Goal: Task Accomplishment & Management: Use online tool/utility

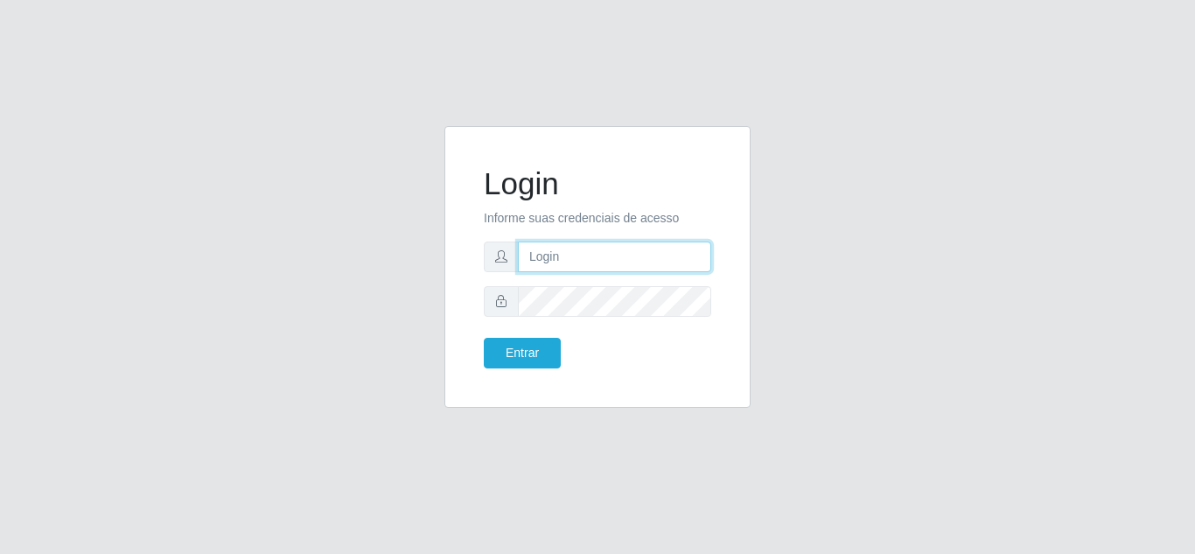
click at [617, 241] on input "text" at bounding box center [614, 256] width 193 height 31
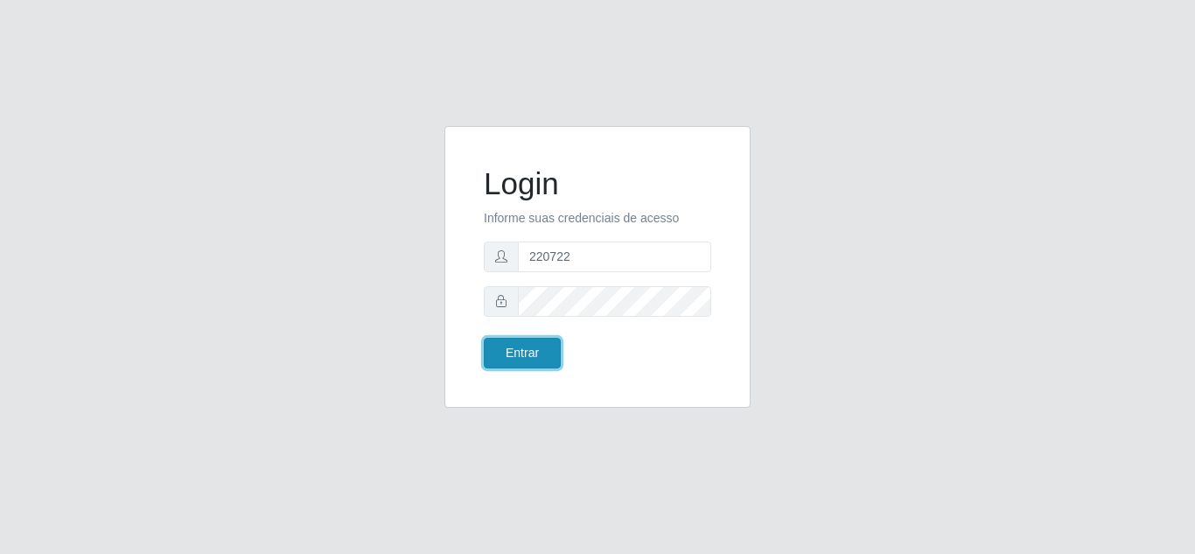
click at [532, 342] on button "Entrar" at bounding box center [522, 353] width 77 height 31
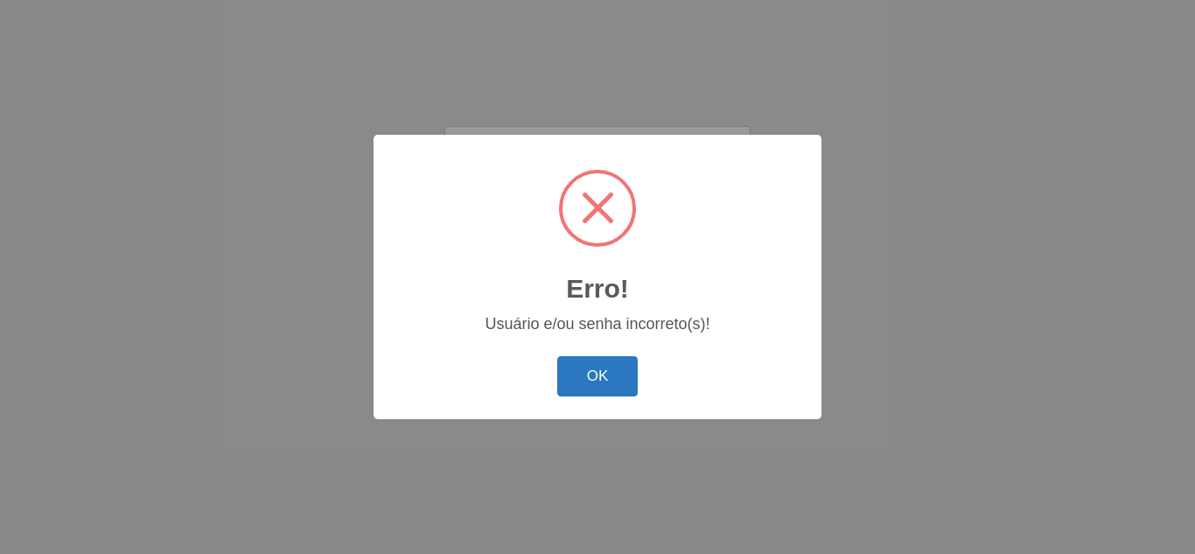
click at [613, 373] on button "OK" at bounding box center [597, 376] width 81 height 41
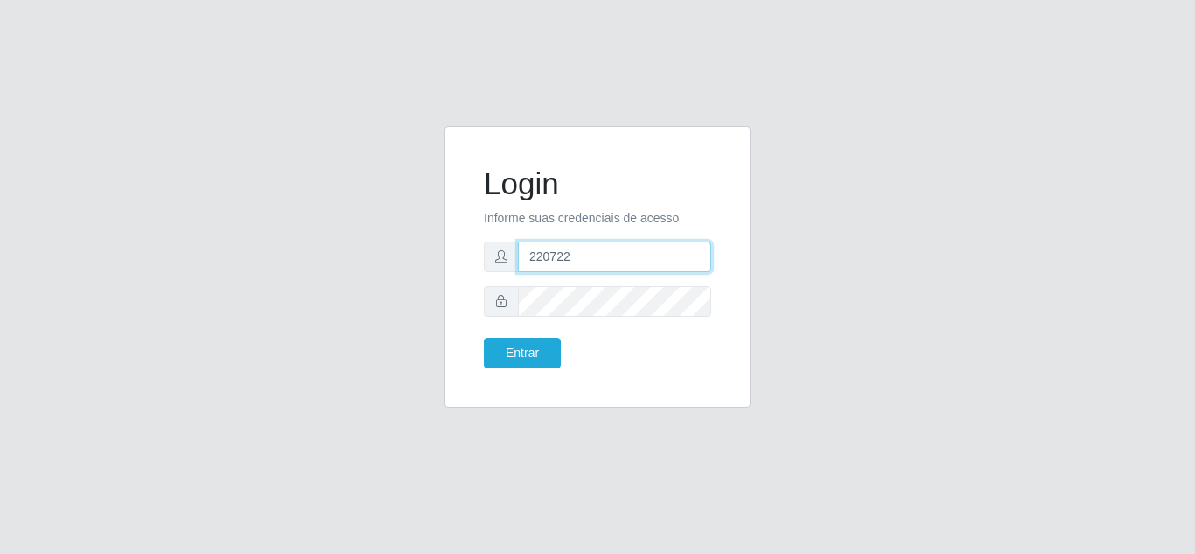
click at [580, 253] on input "220722" at bounding box center [614, 256] width 193 height 31
paste input "[EMAIL_ADDRESS][DOMAIN_NAME]"
type input "[EMAIL_ADDRESS][DOMAIN_NAME]"
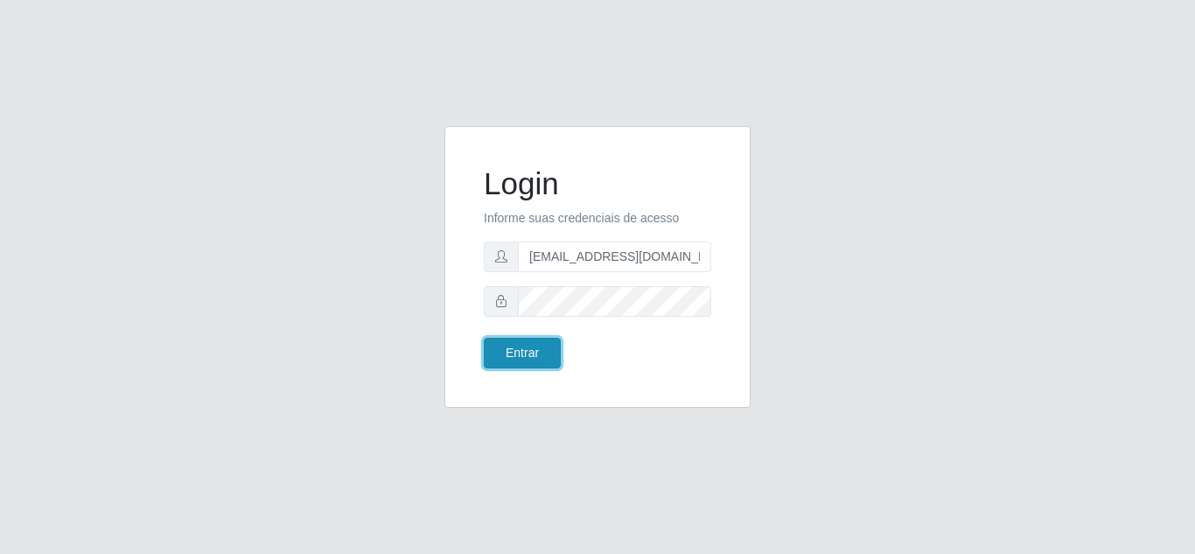
click at [535, 359] on button "Entrar" at bounding box center [522, 353] width 77 height 31
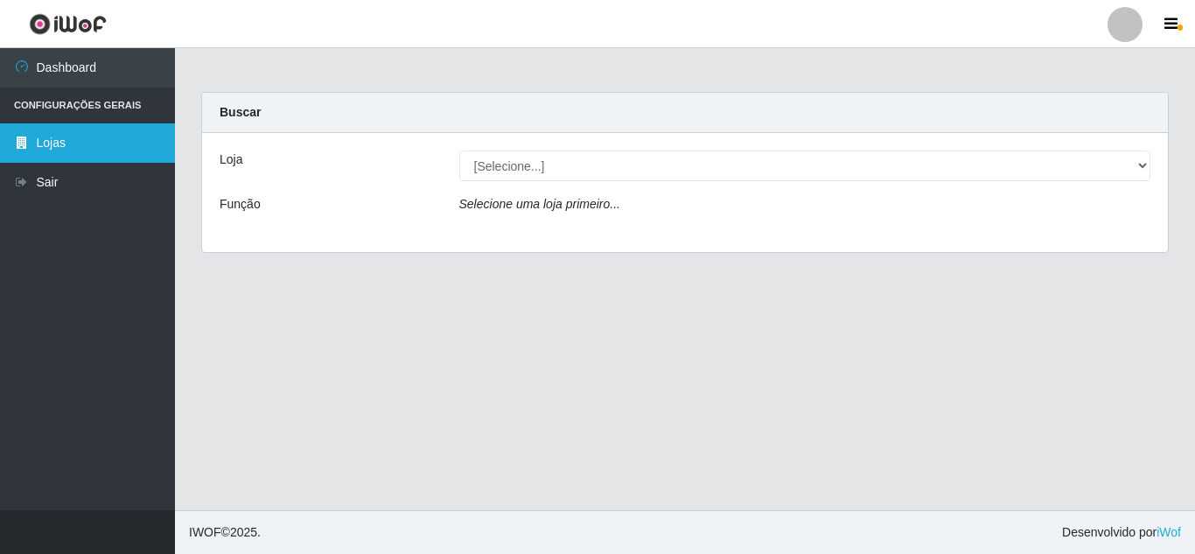
click at [86, 145] on link "Lojas" at bounding box center [87, 142] width 175 height 39
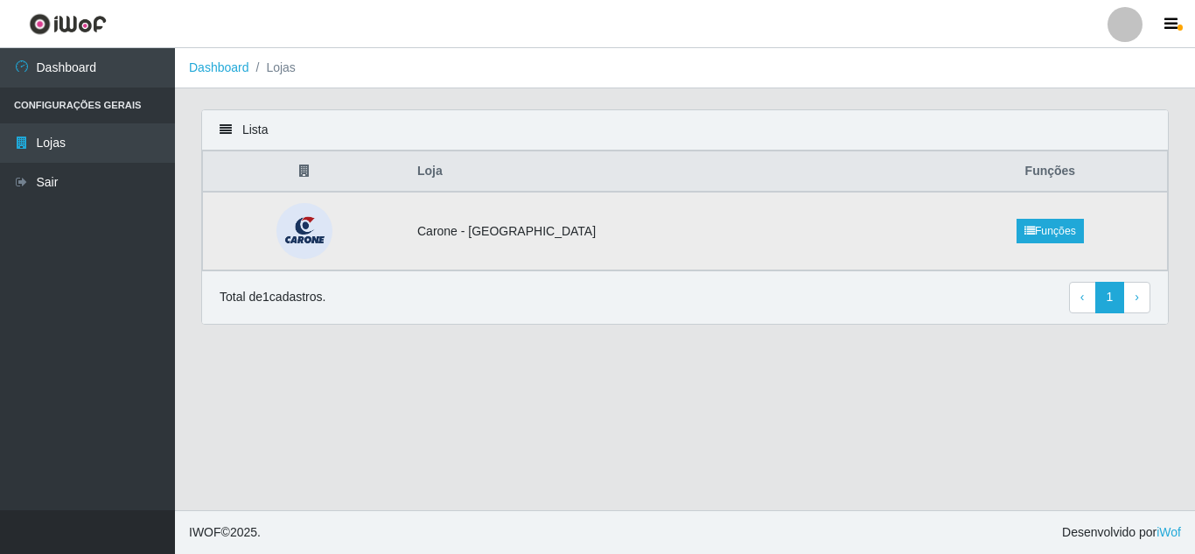
click at [333, 225] on img at bounding box center [304, 231] width 89 height 56
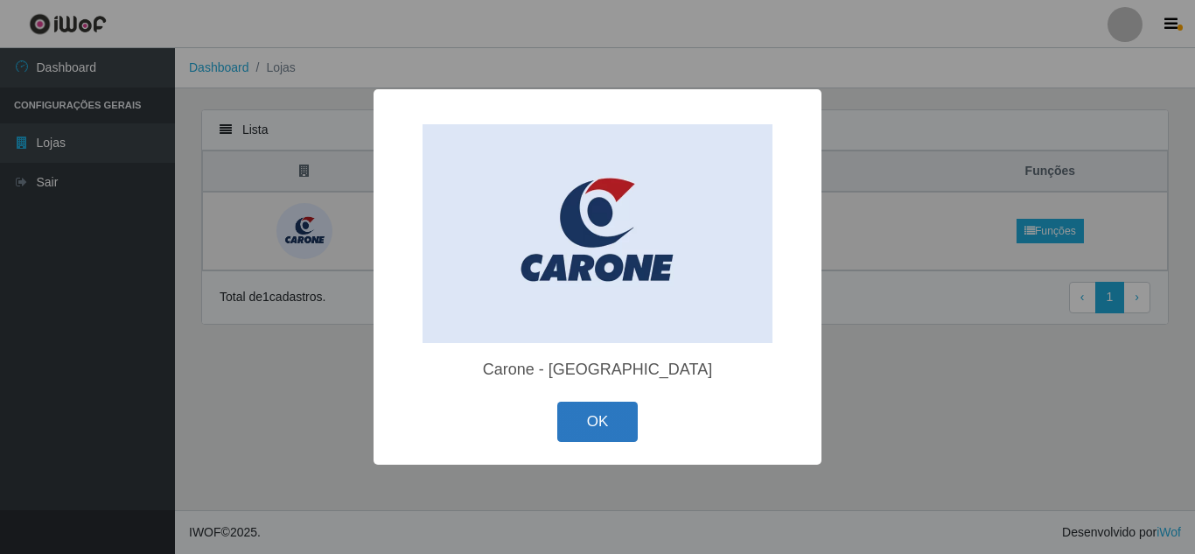
click at [623, 401] on button "OK" at bounding box center [597, 421] width 81 height 41
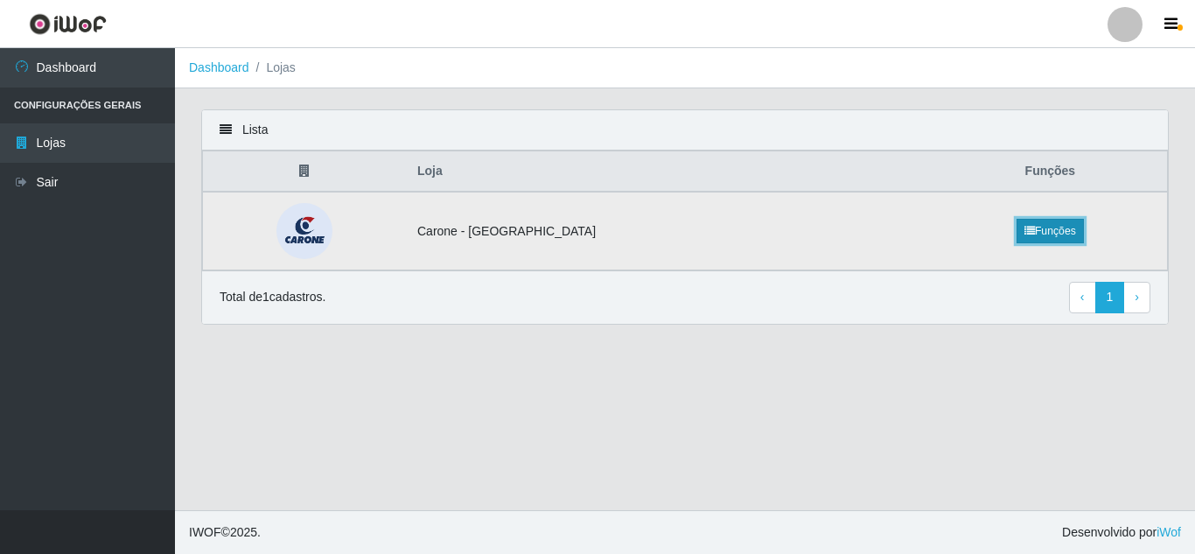
click at [1036, 233] on link "Funções" at bounding box center [1049, 231] width 67 height 24
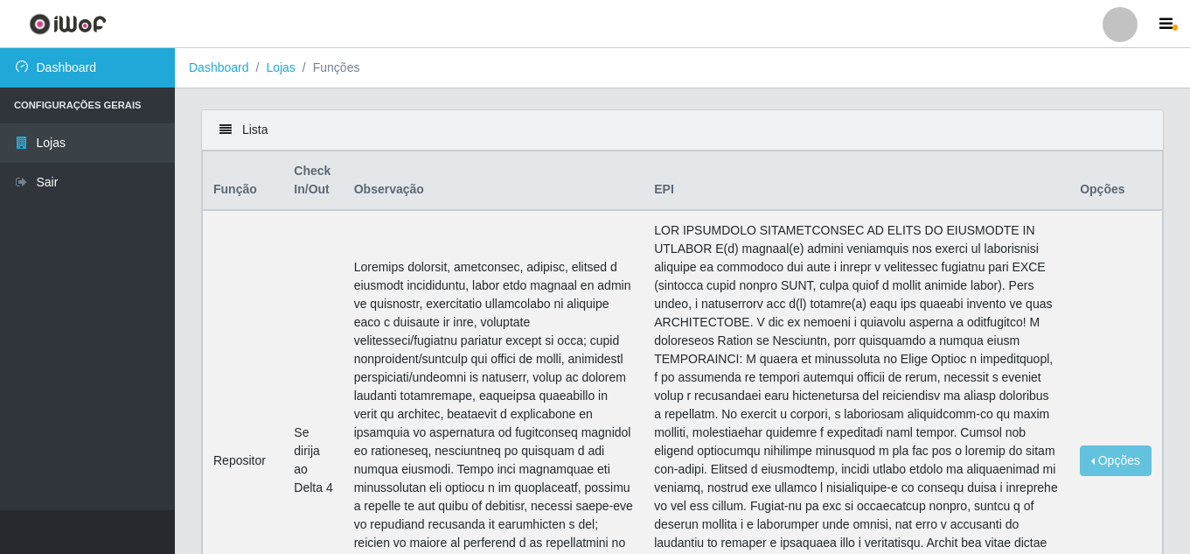
click at [81, 80] on link "Dashboard" at bounding box center [87, 67] width 175 height 39
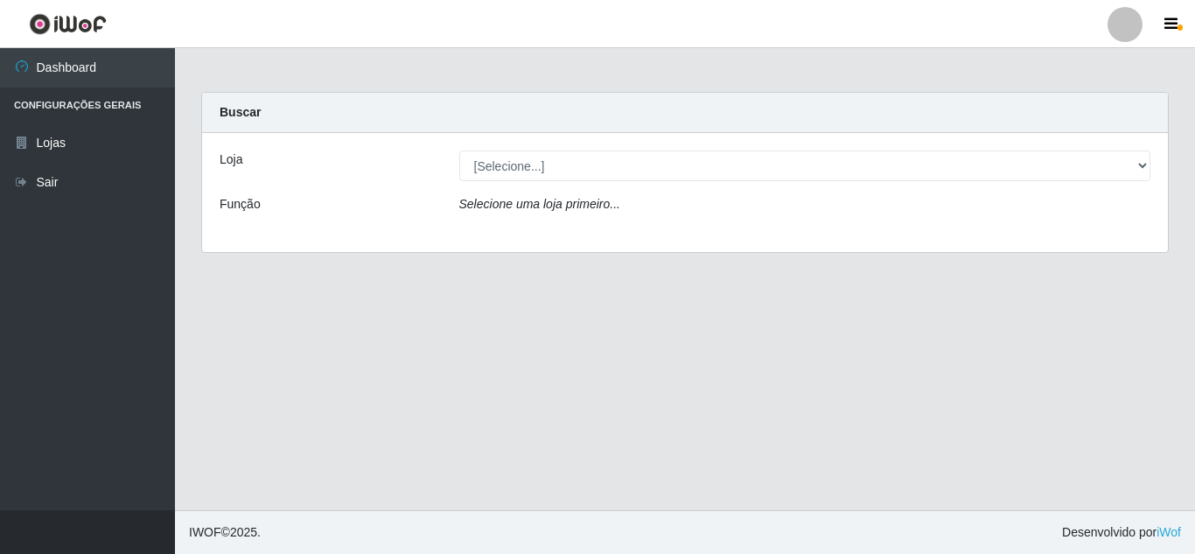
click at [523, 198] on icon "Selecione uma loja primeiro..." at bounding box center [539, 204] width 161 height 14
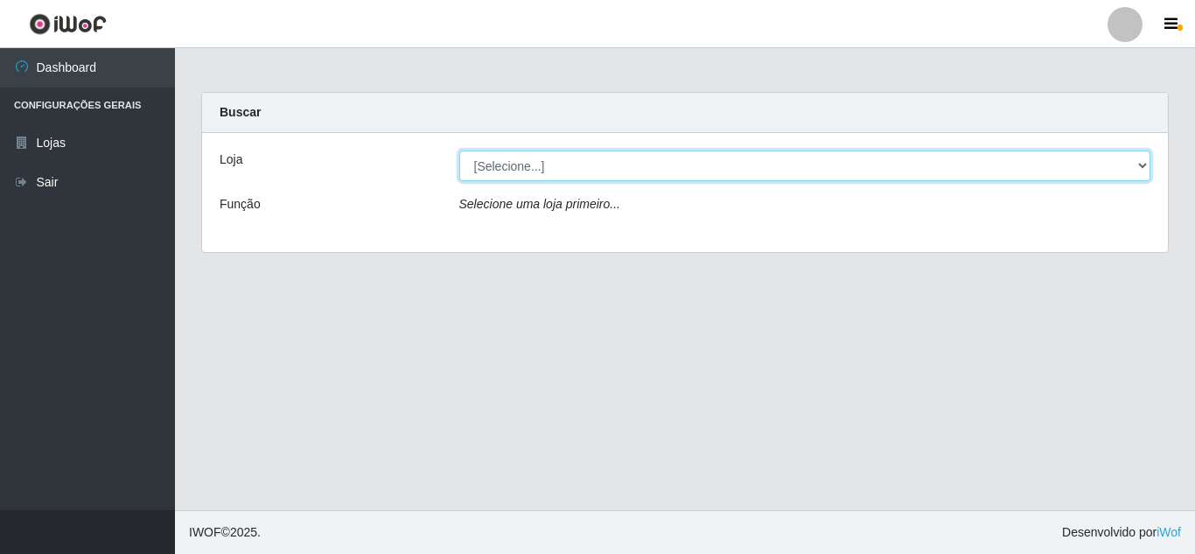
click at [547, 168] on select "[Selecione...] [GEOGRAPHIC_DATA] - [GEOGRAPHIC_DATA]" at bounding box center [805, 165] width 692 height 31
select select "509"
click at [459, 150] on select "[Selecione...] [GEOGRAPHIC_DATA] - [GEOGRAPHIC_DATA]" at bounding box center [805, 165] width 692 height 31
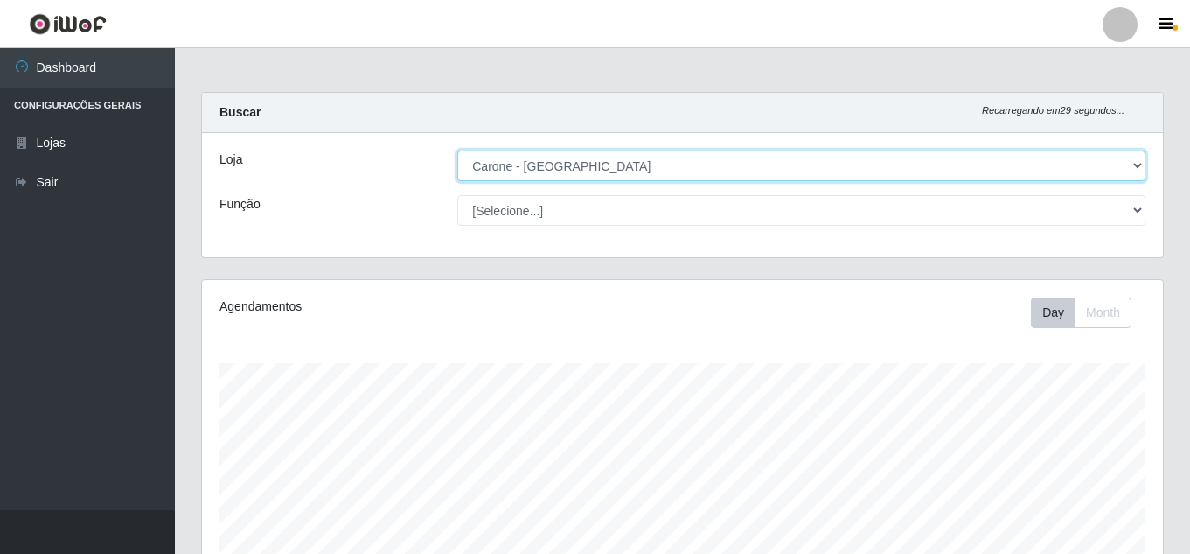
scroll to position [363, 961]
click at [598, 168] on select "[Selecione...] [GEOGRAPHIC_DATA] - [GEOGRAPHIC_DATA]" at bounding box center [801, 165] width 688 height 31
